Goal: Information Seeking & Learning: Learn about a topic

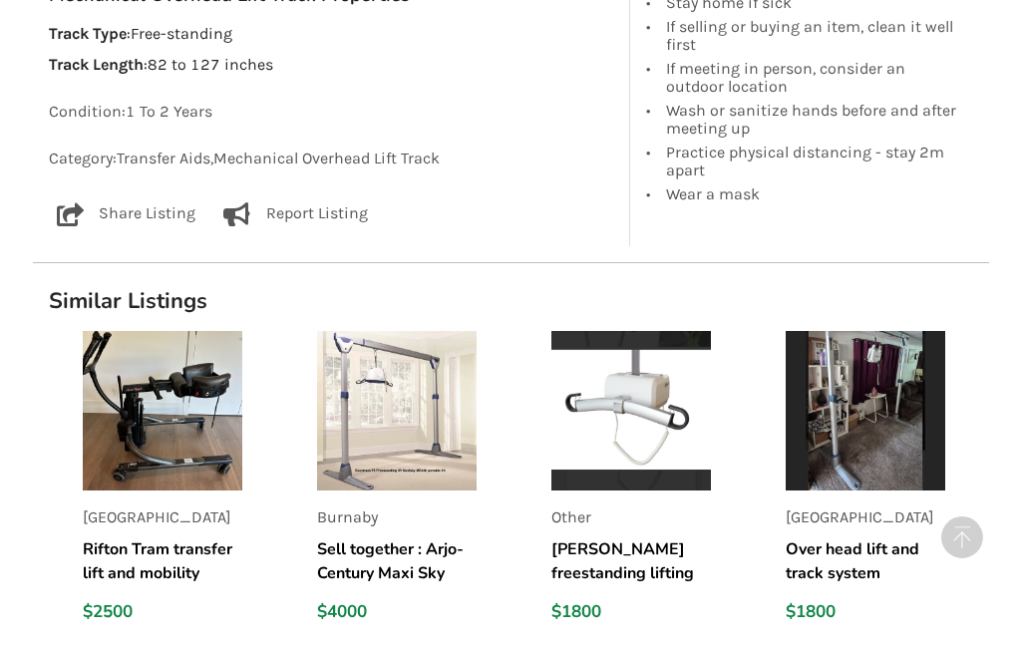
scroll to position [1601, 0]
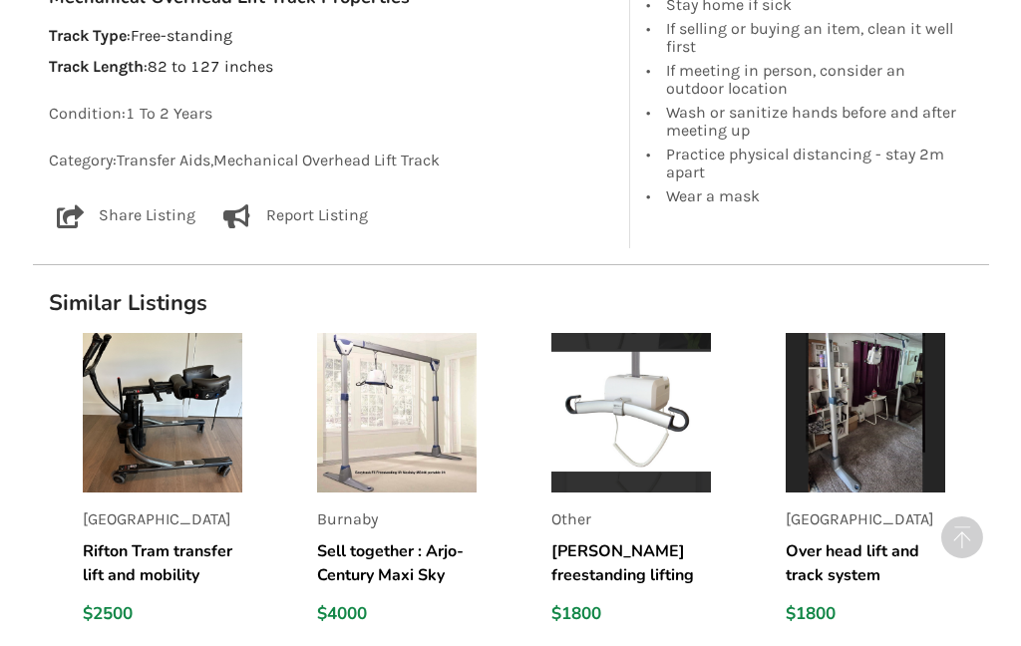
click at [355, 539] on h5 "Sell ​​together : Arjo-Century Maxi Sky 440 Ceiling Lift available with the Eas…" at bounding box center [396, 563] width 159 height 48
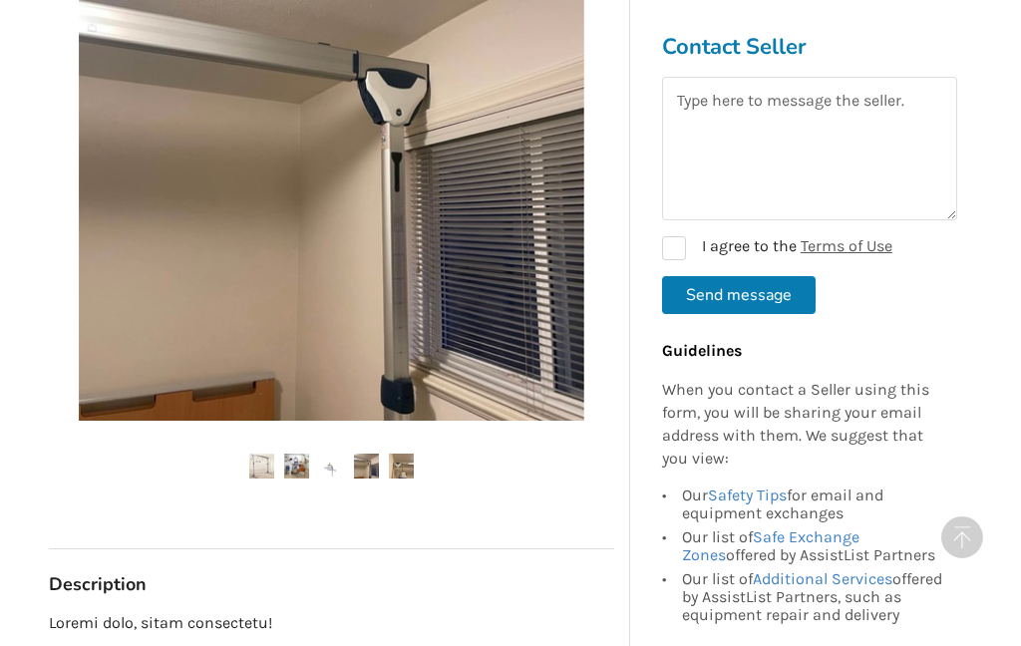
scroll to position [608, 0]
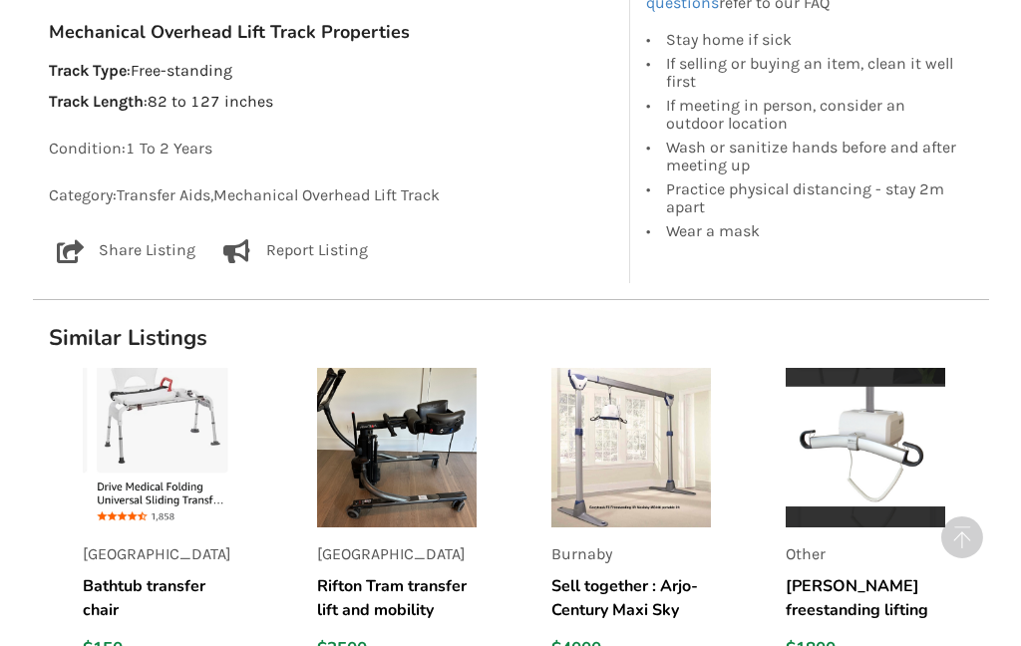
scroll to position [1583, 0]
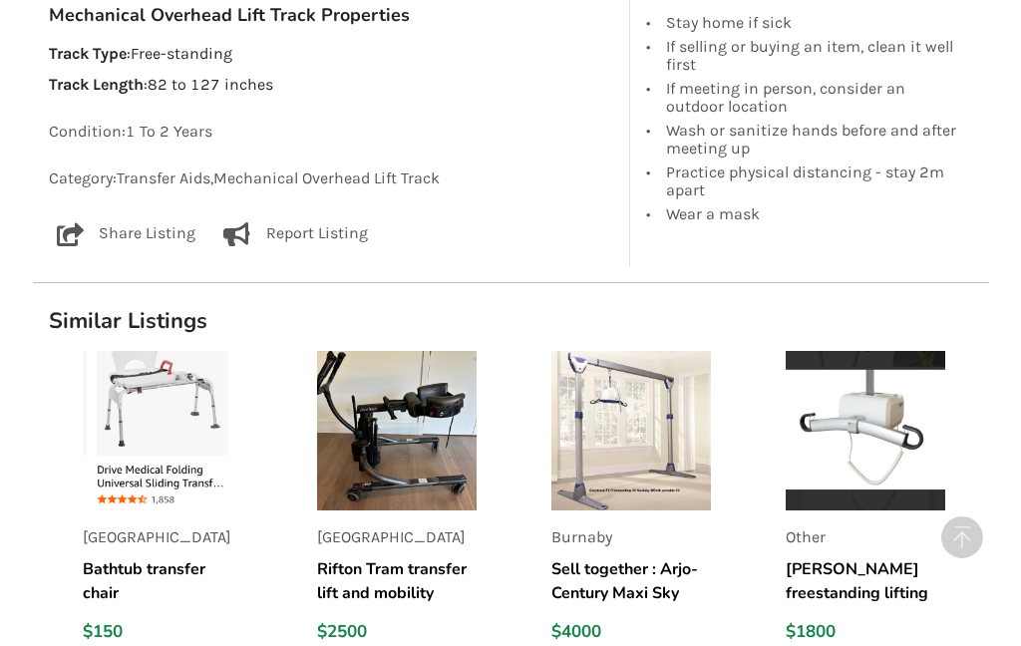
click at [847, 569] on h5 "[PERSON_NAME] freestanding lifting track and altair lift" at bounding box center [864, 581] width 159 height 48
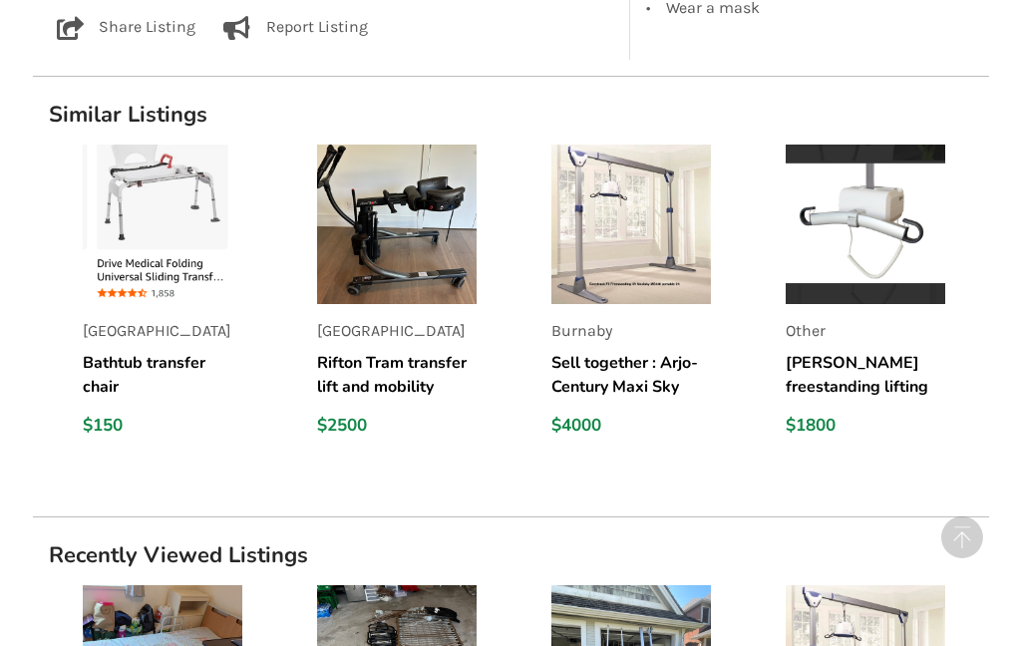
scroll to position [1802, 0]
